Goal: Transaction & Acquisition: Obtain resource

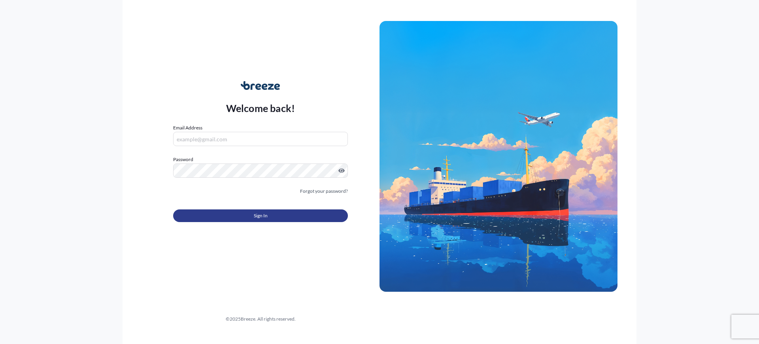
type input "[EMAIL_ADDRESS][DOMAIN_NAME]"
click at [251, 213] on button "Sign In" at bounding box center [260, 215] width 175 height 13
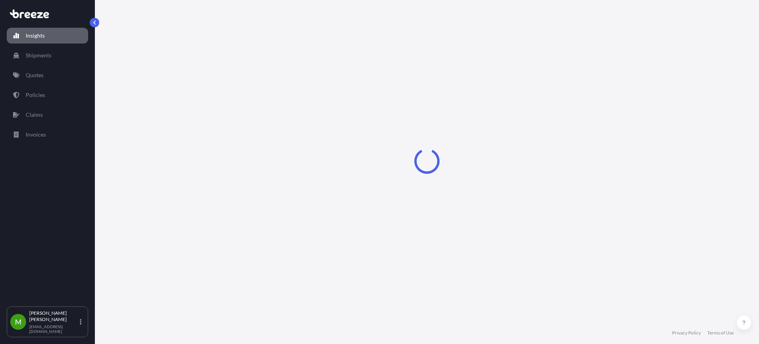
select select "2025"
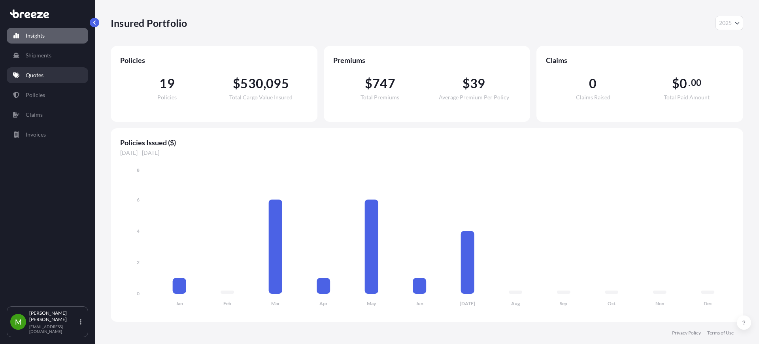
click at [37, 78] on p "Quotes" at bounding box center [35, 75] width 18 height 8
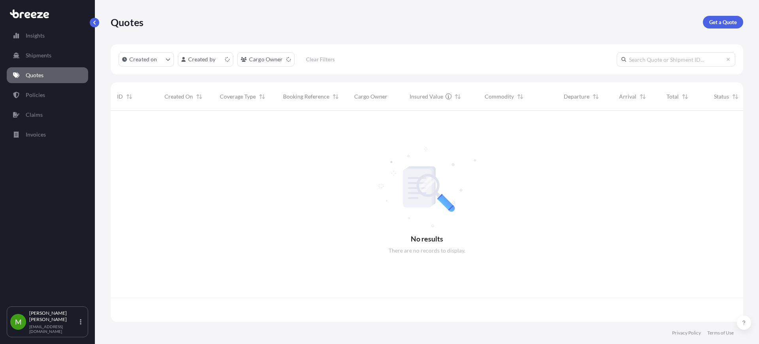
scroll to position [208, 625]
click at [734, 18] on p "Get a Quote" at bounding box center [723, 22] width 28 height 8
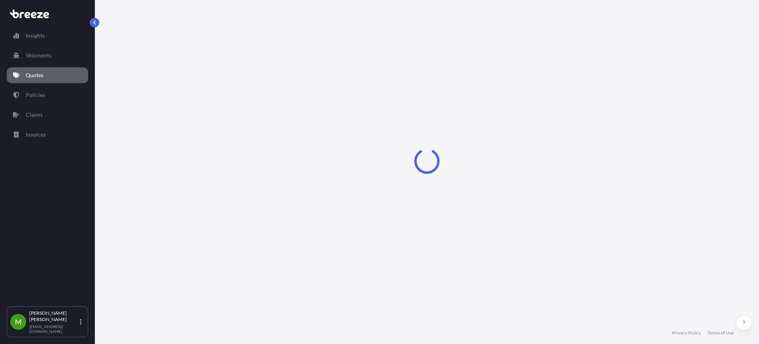
select select "Sea"
select select "1"
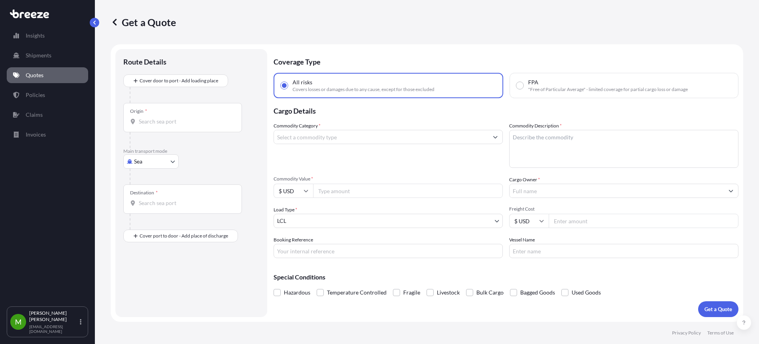
click at [143, 172] on div at bounding box center [195, 176] width 130 height 16
click at [149, 161] on body "Insights Shipments Quotes Policies Claims Invoices M [PERSON_NAME] [EMAIL_ADDRE…" at bounding box center [379, 172] width 759 height 344
click at [144, 212] on span "Road" at bounding box center [144, 210] width 13 height 8
select select "Road"
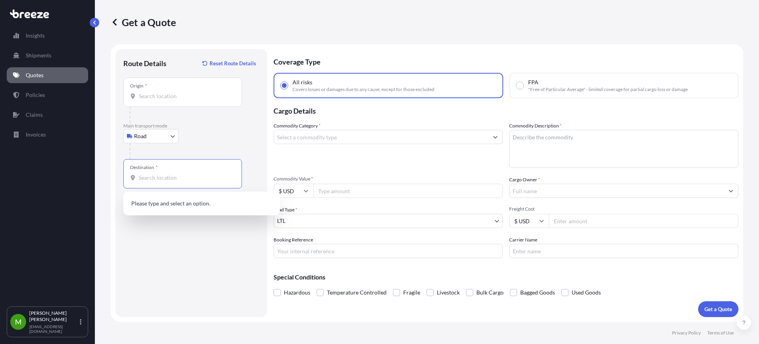
click at [168, 176] on input "Destination *" at bounding box center [185, 178] width 93 height 8
paste input "79927"
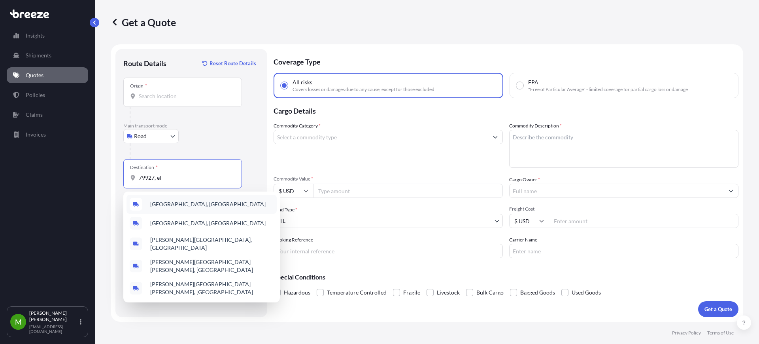
click at [229, 209] on div "[GEOGRAPHIC_DATA], [GEOGRAPHIC_DATA]" at bounding box center [202, 204] width 150 height 19
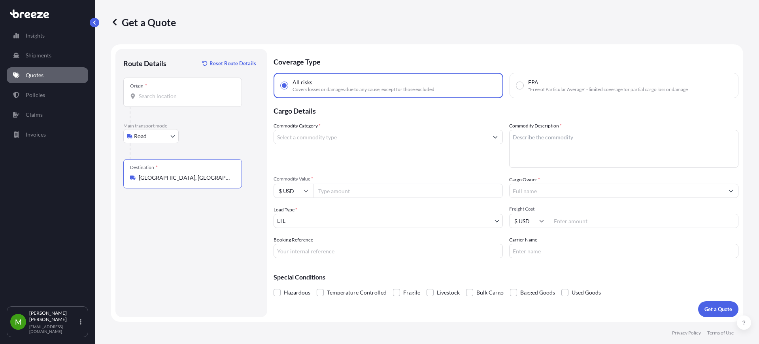
type input "[GEOGRAPHIC_DATA], [GEOGRAPHIC_DATA]"
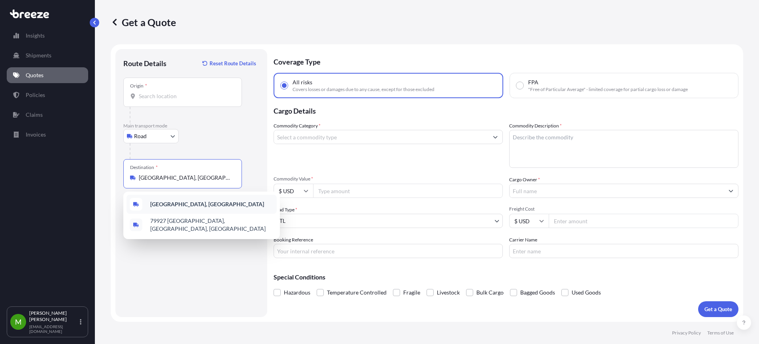
click at [156, 96] on input "Origin *" at bounding box center [185, 96] width 93 height 8
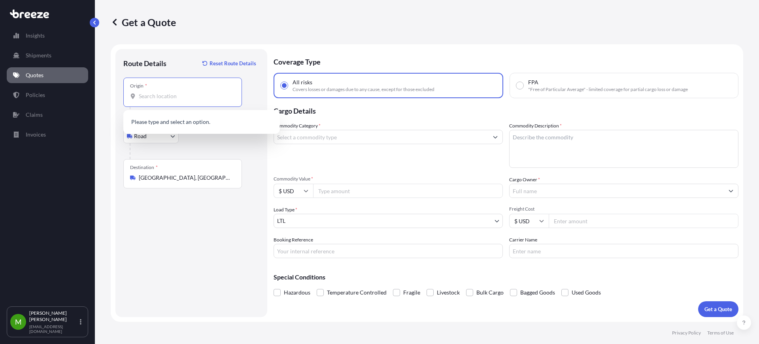
paste input "75189"
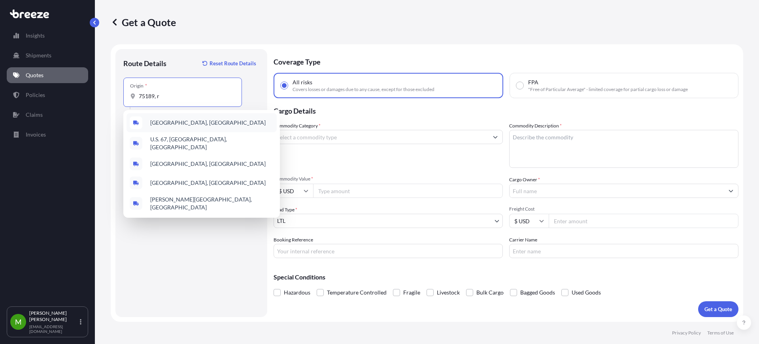
click at [231, 124] on div "[GEOGRAPHIC_DATA], [GEOGRAPHIC_DATA]" at bounding box center [202, 122] width 150 height 19
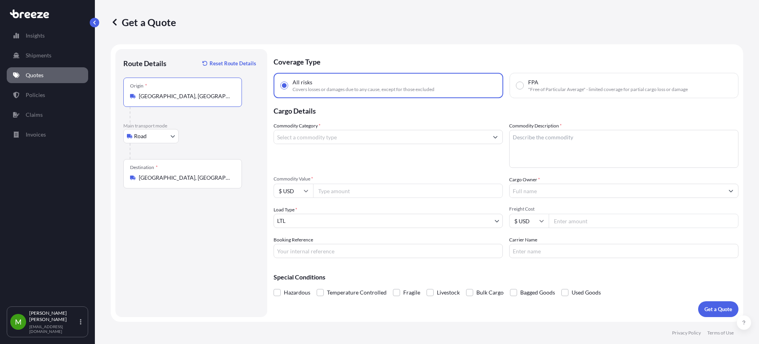
type input "[GEOGRAPHIC_DATA], [GEOGRAPHIC_DATA]"
click at [356, 132] on input "Commodity Category *" at bounding box center [381, 137] width 214 height 14
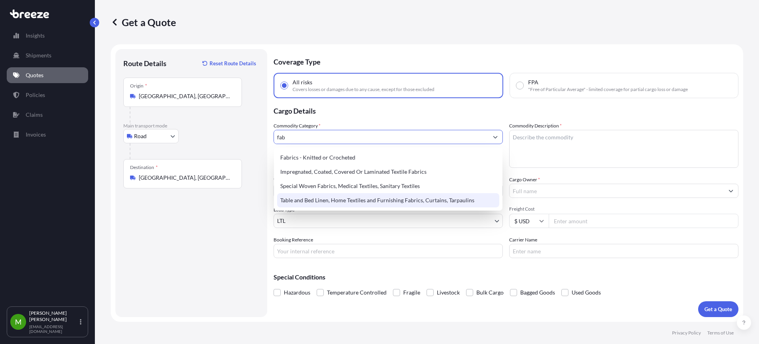
click at [369, 195] on div "Table and Bed Linen, Home Textiles and Furnishing Fabrics, Curtains, Tarpaulins" at bounding box center [388, 200] width 222 height 14
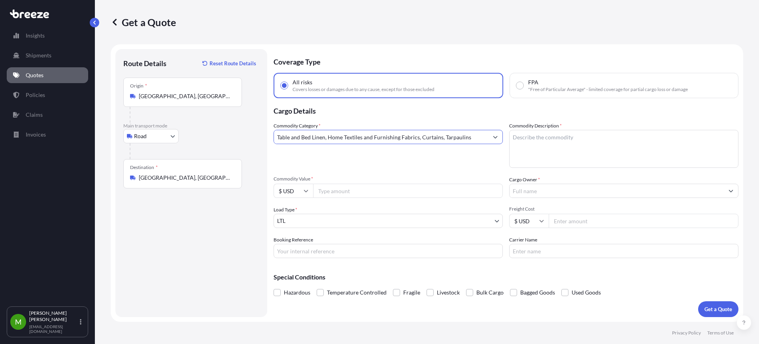
type input "Table and Bed Linen, Home Textiles and Furnishing Fabrics, Curtains, Tarpaulins"
click at [539, 136] on textarea "Commodity Description *" at bounding box center [623, 149] width 229 height 38
type textarea "leather"
click at [367, 190] on input "Commodity Value *" at bounding box center [408, 190] width 190 height 14
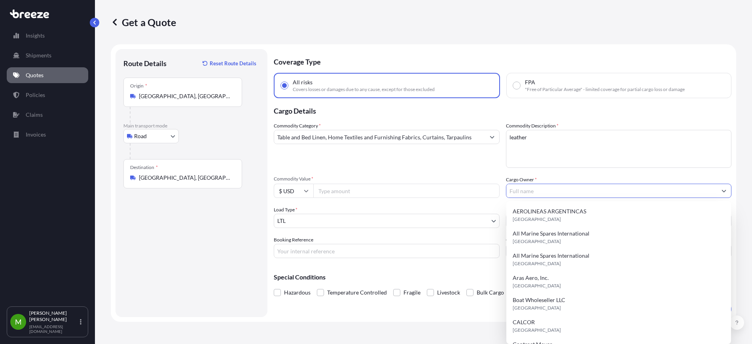
click at [546, 191] on input "Cargo Owner *" at bounding box center [611, 190] width 211 height 14
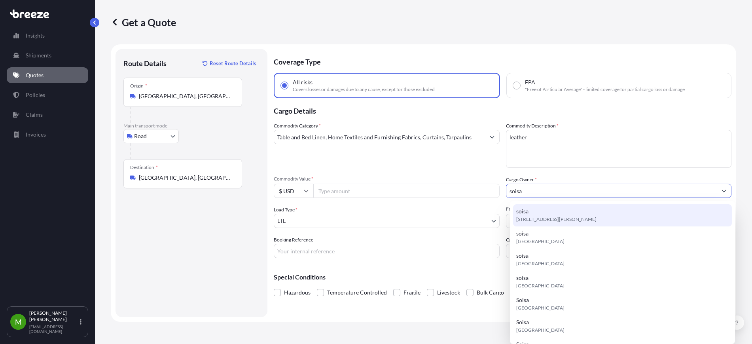
click at [555, 214] on div "soisa [STREET_ADDRESS][PERSON_NAME]" at bounding box center [622, 215] width 219 height 22
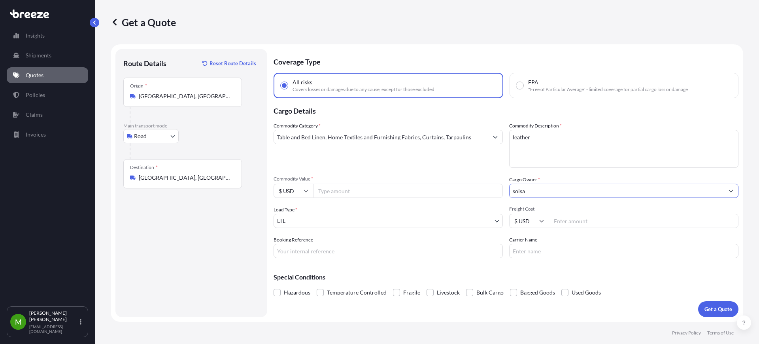
type input "soisa"
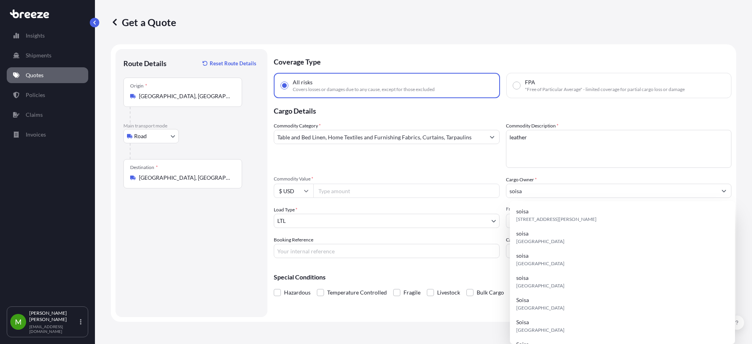
click at [349, 193] on input "Commodity Value *" at bounding box center [406, 190] width 186 height 14
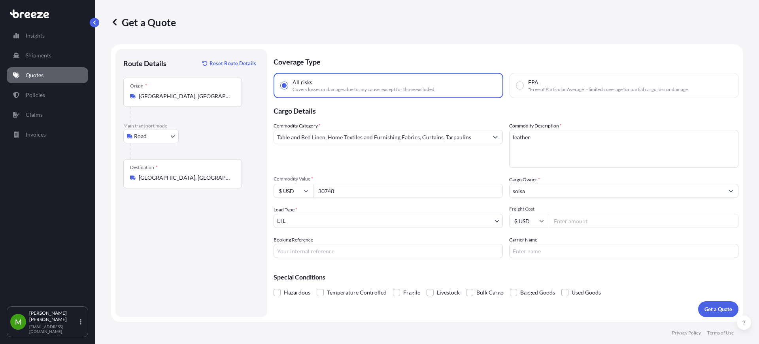
type input "30748"
click at [562, 223] on input "Freight Cost" at bounding box center [644, 221] width 190 height 14
type input "1450"
click at [346, 246] on input "Booking Reference" at bounding box center [388, 251] width 229 height 14
click at [719, 122] on div "Commodity Description * leather" at bounding box center [623, 145] width 229 height 46
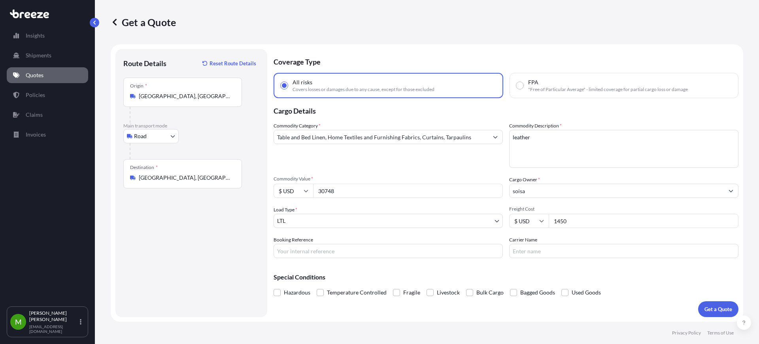
click at [316, 251] on input "Booking Reference" at bounding box center [388, 251] width 229 height 14
paste input "QUOTE #1669 PO 36921 + 36925"
type input "QUOTE #1669 PO 36921 + 36925"
click at [714, 307] on p "Get a Quote" at bounding box center [719, 309] width 28 height 8
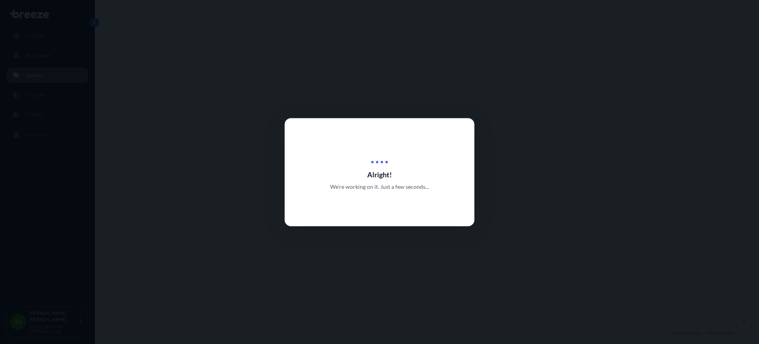
select select "Road"
select select "1"
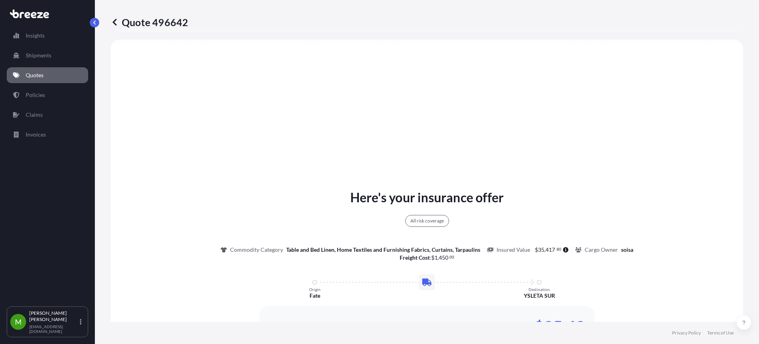
scroll to position [435, 0]
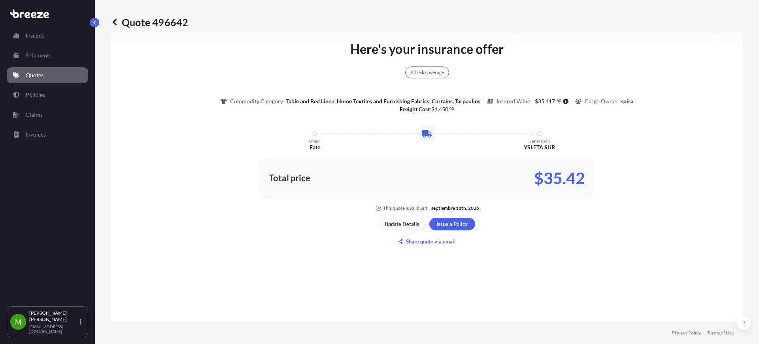
click at [496, 321] on div "Here's your insurance offer All risk coverage Commodity Category Table and Bed …" at bounding box center [427, 143] width 611 height 482
